Goal: Find specific page/section

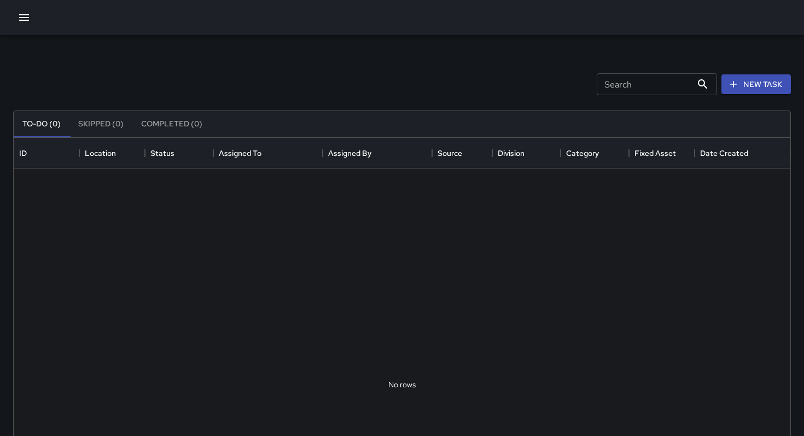
scroll to position [463, 777]
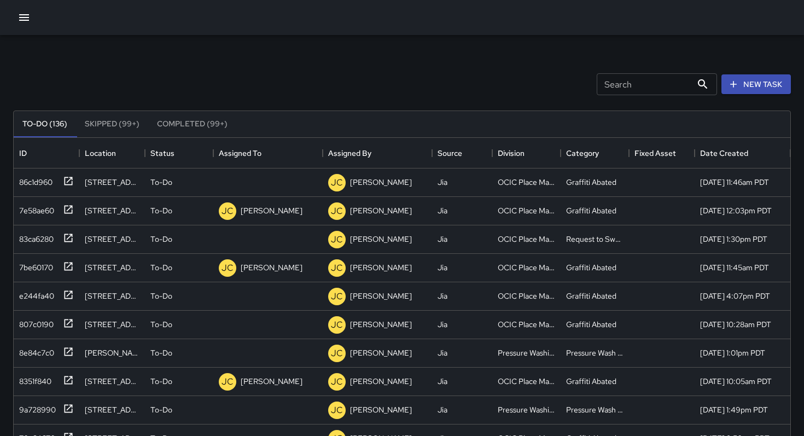
click at [27, 14] on icon "button" at bounding box center [24, 17] width 13 height 13
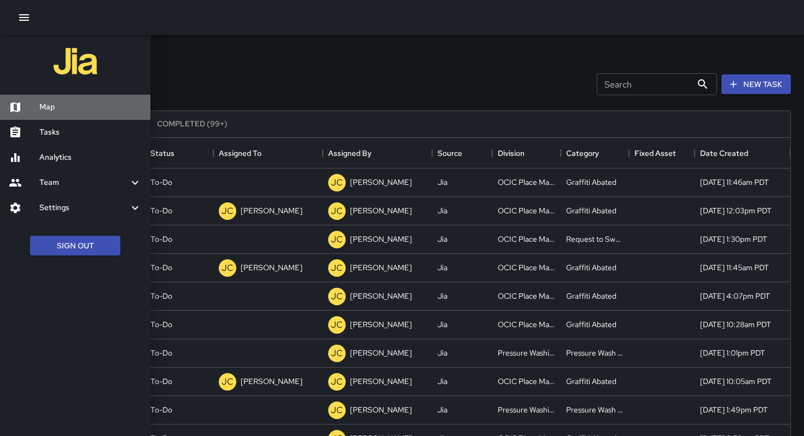
click at [61, 105] on h6 "Map" at bounding box center [90, 107] width 102 height 12
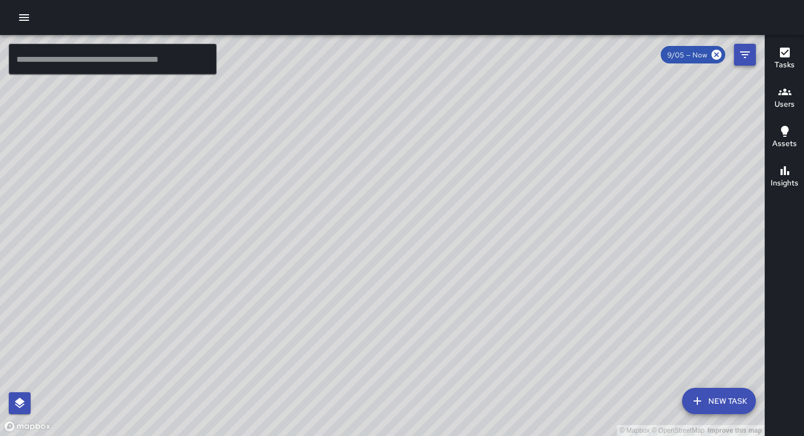
click at [744, 55] on icon "Filters" at bounding box center [745, 54] width 10 height 7
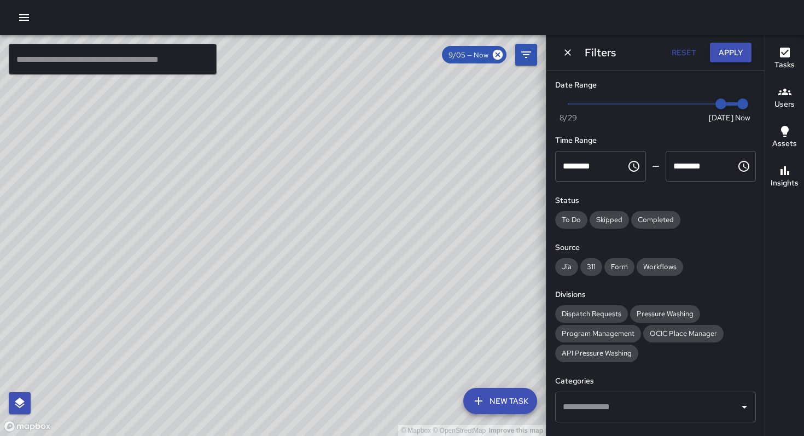
type input "*"
click at [584, 110] on span "Now [DATE] [DATE] 5:30 pm" at bounding box center [656, 104] width 175 height 16
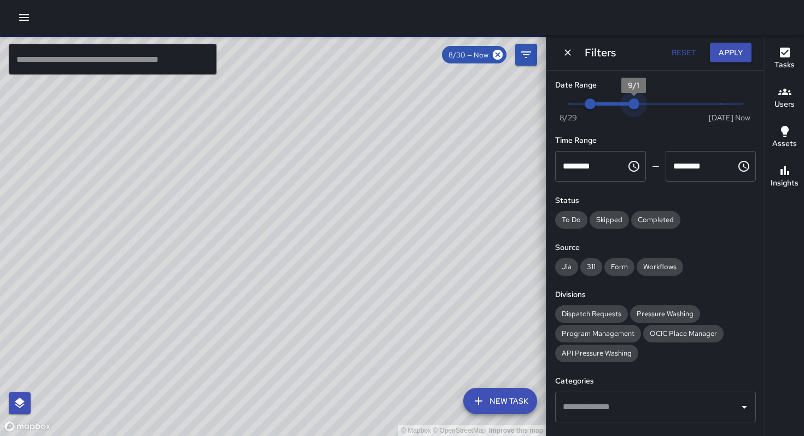
type input "*"
drag, startPoint x: 743, startPoint y: 101, endPoint x: 600, endPoint y: 103, distance: 142.8
click at [600, 103] on span "Now [DATE] 8/30 8/31" at bounding box center [656, 104] width 175 height 16
type input "*"
drag, startPoint x: 585, startPoint y: 100, endPoint x: 578, endPoint y: 100, distance: 7.1
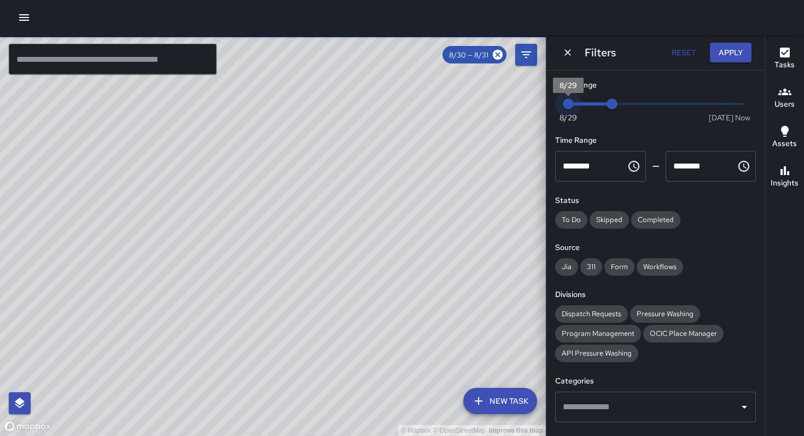
click at [574, 100] on span "8/29" at bounding box center [568, 103] width 11 height 11
type input "*"
drag, startPoint x: 612, startPoint y: 104, endPoint x: 587, endPoint y: 105, distance: 25.2
click at [587, 105] on span "8/30" at bounding box center [590, 103] width 11 height 11
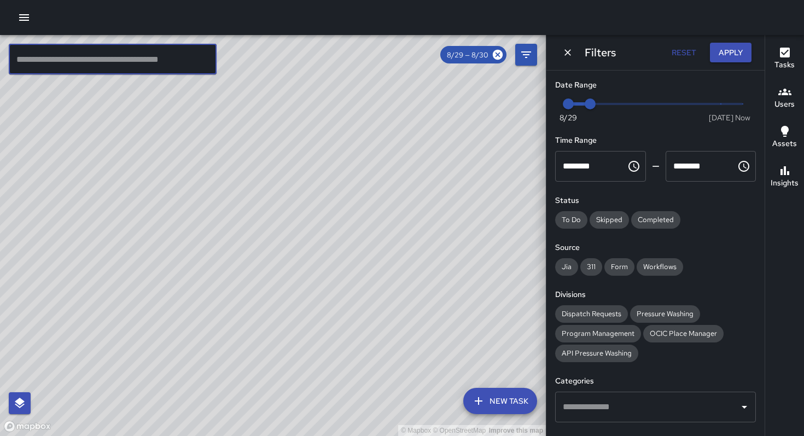
click at [86, 67] on input "text" at bounding box center [113, 59] width 208 height 31
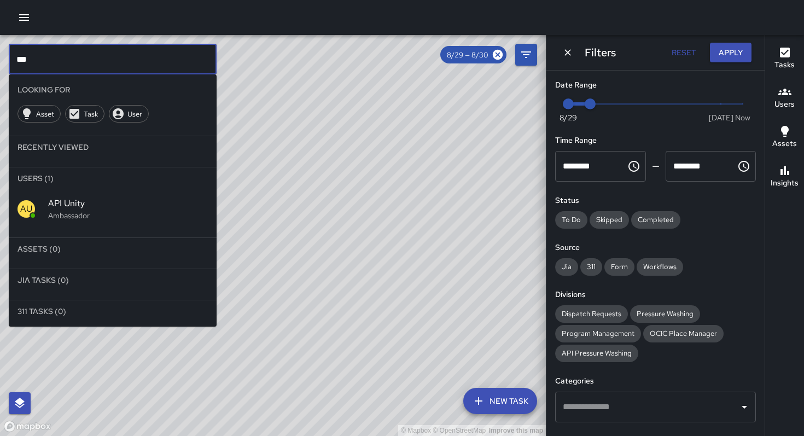
type input "***"
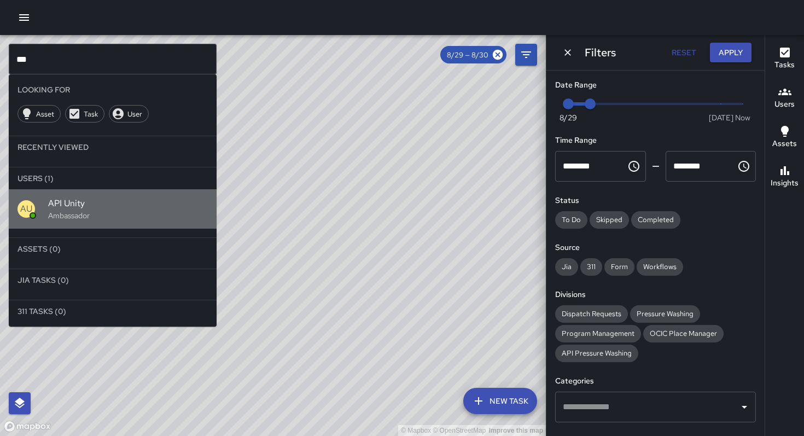
click at [62, 210] on p "Ambassador" at bounding box center [128, 215] width 160 height 11
